Goal: Information Seeking & Learning: Check status

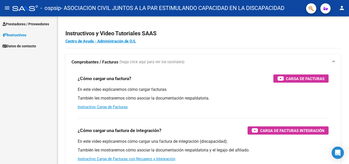
click at [8, 7] on mat-icon "menu" at bounding box center [7, 8] width 6 height 6
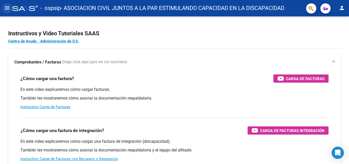
click at [8, 7] on mat-icon "menu" at bounding box center [7, 8] width 6 height 6
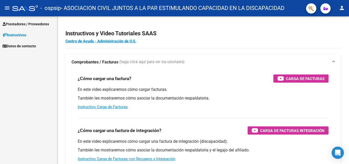
click at [18, 25] on span "Prestadores / Proveedores" at bounding box center [26, 24] width 47 height 6
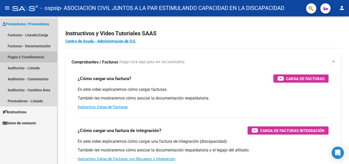
click at [26, 54] on link "Pagos x Transferencia" at bounding box center [28, 56] width 57 height 11
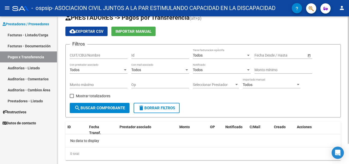
scroll to position [24, 0]
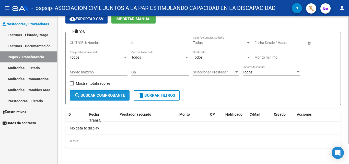
click at [110, 94] on span "search Buscar Comprobante" at bounding box center [99, 95] width 51 height 5
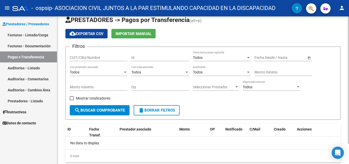
scroll to position [0, 0]
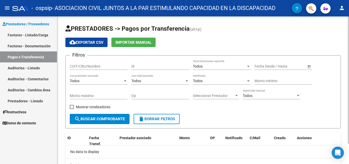
click at [299, 99] on div "Todos Importado manual" at bounding box center [272, 96] width 58 height 15
click at [296, 99] on div "Todos Importado manual" at bounding box center [272, 94] width 58 height 10
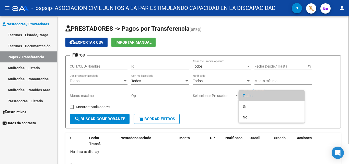
click at [199, 108] on div at bounding box center [174, 82] width 349 height 164
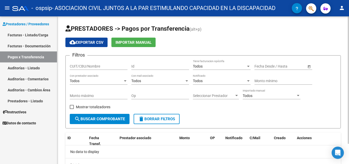
click at [215, 99] on div "Seleccionar Prestador Seleccionar Prestador" at bounding box center [216, 94] width 46 height 10
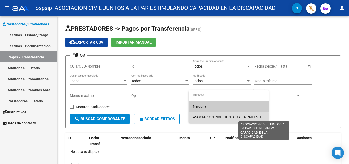
click at [216, 118] on span "ASOCIACION CIVIL JUNTOS A LA PAR ESTIMULANDO CAPACIDAD EN LA DISCAPACIDAD" at bounding box center [263, 117] width 141 height 4
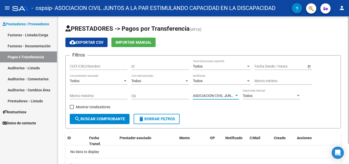
click at [97, 117] on span "search Buscar Comprobante" at bounding box center [99, 119] width 51 height 5
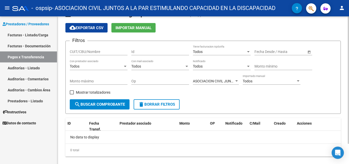
scroll to position [24, 0]
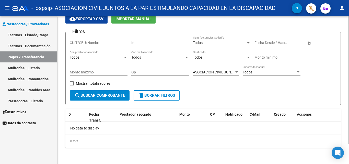
click at [250, 45] on div "Todos Tiene facturacion Apócrifa" at bounding box center [222, 41] width 58 height 10
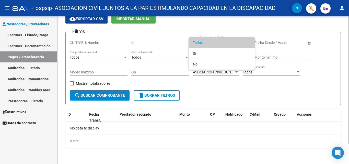
click at [250, 45] on span "Todos" at bounding box center [222, 42] width 58 height 11
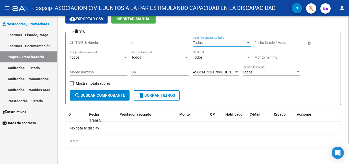
click at [301, 44] on div "Start date – End date" at bounding box center [281, 43] width 52 height 4
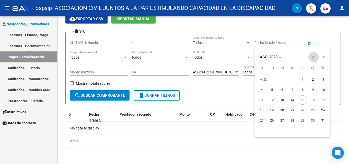
click at [315, 60] on span "Previous month" at bounding box center [314, 57] width 10 height 10
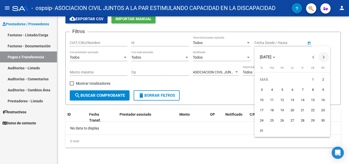
click at [324, 61] on span "Next month" at bounding box center [324, 57] width 10 height 10
click at [316, 57] on span "Previous month" at bounding box center [314, 57] width 10 height 10
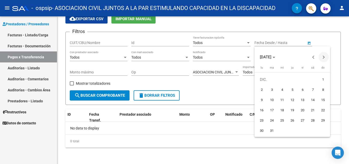
click at [327, 58] on span "Next month" at bounding box center [324, 57] width 10 height 10
click at [281, 91] on span "1" at bounding box center [282, 89] width 9 height 9
type input "[DATE]"
click at [326, 58] on span "Next month" at bounding box center [324, 57] width 10 height 10
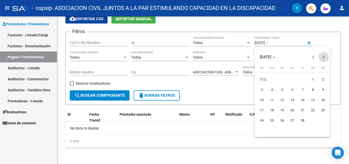
click at [326, 58] on span "Next month" at bounding box center [324, 57] width 10 height 10
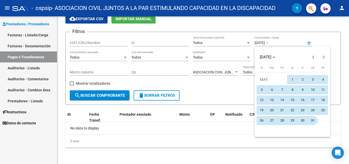
click at [314, 124] on span "31" at bounding box center [313, 120] width 9 height 9
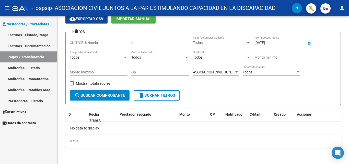
type input "[DATE]"
click at [110, 93] on span "search Buscar Comprobante" at bounding box center [99, 95] width 51 height 5
click at [169, 60] on div "Todos Con mail asociado" at bounding box center [161, 56] width 58 height 10
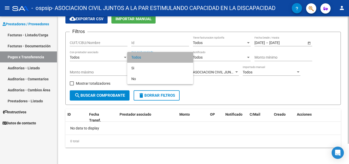
click at [169, 60] on span "Todos" at bounding box center [161, 57] width 58 height 11
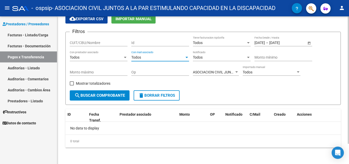
click at [117, 57] on div "Todos" at bounding box center [96, 57] width 53 height 4
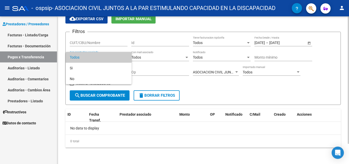
click at [117, 57] on span "Todos" at bounding box center [99, 57] width 58 height 11
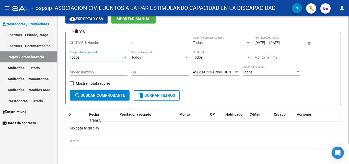
click at [115, 41] on input "CUIT/CBU/Nombre" at bounding box center [99, 43] width 58 height 4
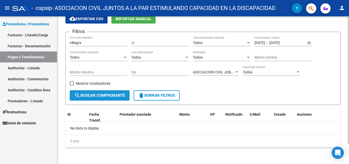
click at [111, 93] on button "search Buscar Comprobante" at bounding box center [100, 95] width 60 height 10
click at [101, 43] on input "villagra" at bounding box center [99, 43] width 58 height 4
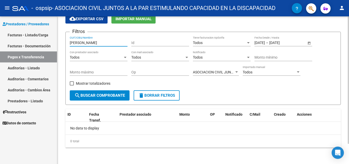
type input "[PERSON_NAME]"
click at [72, 83] on span at bounding box center [72, 83] width 4 height 4
click at [72, 85] on input "Mostrar totalizadores" at bounding box center [72, 85] width 0 height 0
checkbox input "true"
click at [82, 93] on span "search Buscar Comprobante" at bounding box center [99, 95] width 51 height 5
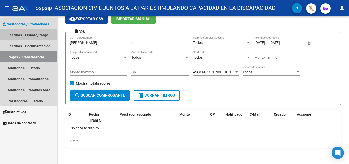
click at [46, 32] on link "Facturas - Listado/Carga" at bounding box center [28, 34] width 57 height 11
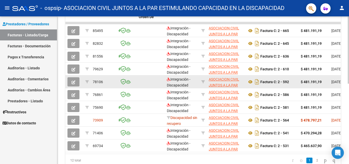
scroll to position [128, 0]
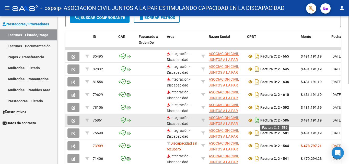
click at [257, 121] on icon "Descargar documento" at bounding box center [257, 120] width 7 height 8
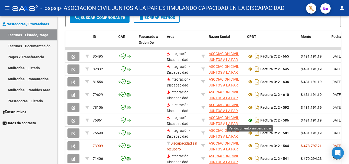
click at [250, 119] on icon at bounding box center [250, 120] width 7 height 6
drag, startPoint x: 204, startPoint y: 49, endPoint x: 310, endPoint y: 47, distance: 105.9
click at [310, 47] on div "ID CAE Facturado x Orden De Area Razón Social CPBT Monto Fecha Cpbt Días desde …" at bounding box center [203, 111] width 276 height 161
